Goal: Find specific fact: Find specific fact

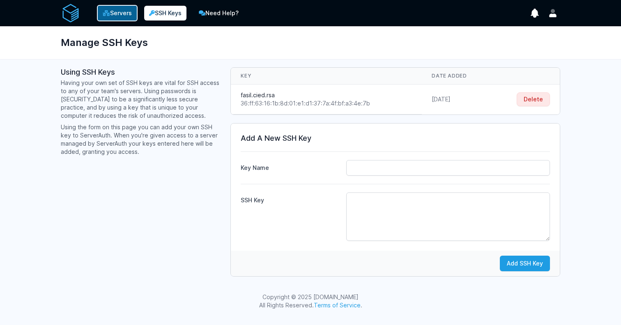
click at [118, 8] on link "Servers" at bounding box center [117, 13] width 41 height 16
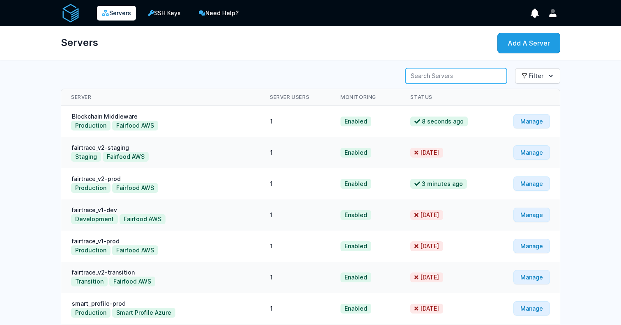
click at [459, 75] on input "Server Search" at bounding box center [455, 76] width 101 height 16
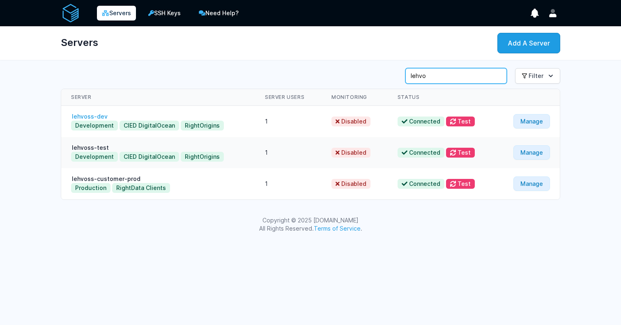
type input "lehvo"
click at [95, 113] on link "lehvoss-dev" at bounding box center [89, 116] width 37 height 7
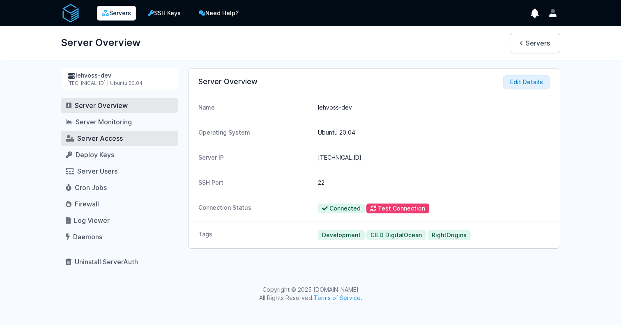
click at [102, 134] on span "Server Access" at bounding box center [100, 138] width 46 height 8
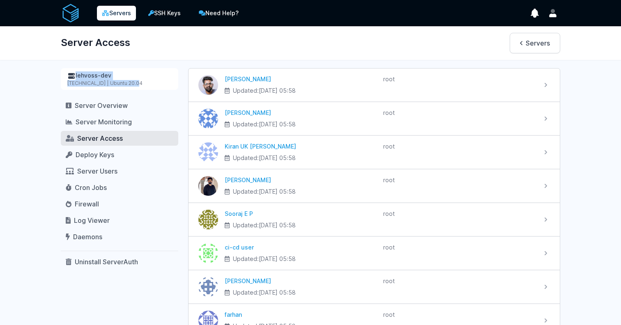
drag, startPoint x: 56, startPoint y: 89, endPoint x: 60, endPoint y: 80, distance: 9.6
click at [60, 80] on div "lehvoss-dev 167.71.237.64 | Ubuntu 20.04 Server Overview Server Monitoring Serv…" at bounding box center [311, 236] width 526 height 337
drag, startPoint x: 60, startPoint y: 80, endPoint x: 80, endPoint y: 80, distance: 20.5
click at [80, 80] on div "lehvoss-dev 167.71.237.64 | Ubuntu 20.04 Server Overview Server Monitoring Serv…" at bounding box center [311, 236] width 526 height 337
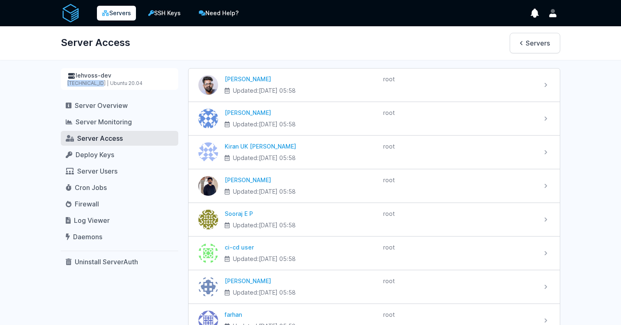
copy div "[TECHNICAL_ID]"
click at [118, 17] on link "Servers" at bounding box center [116, 13] width 39 height 15
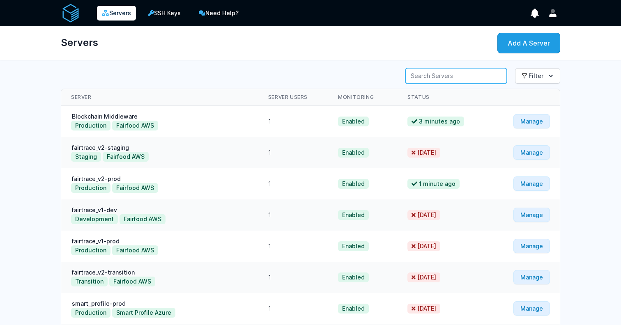
click at [438, 75] on input "Server Search" at bounding box center [455, 76] width 101 height 16
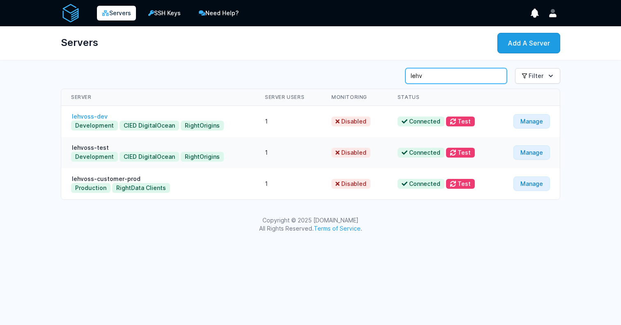
type input "lehv"
click at [103, 114] on link "lehvoss-dev" at bounding box center [89, 116] width 37 height 7
